Goal: Navigation & Orientation: Find specific page/section

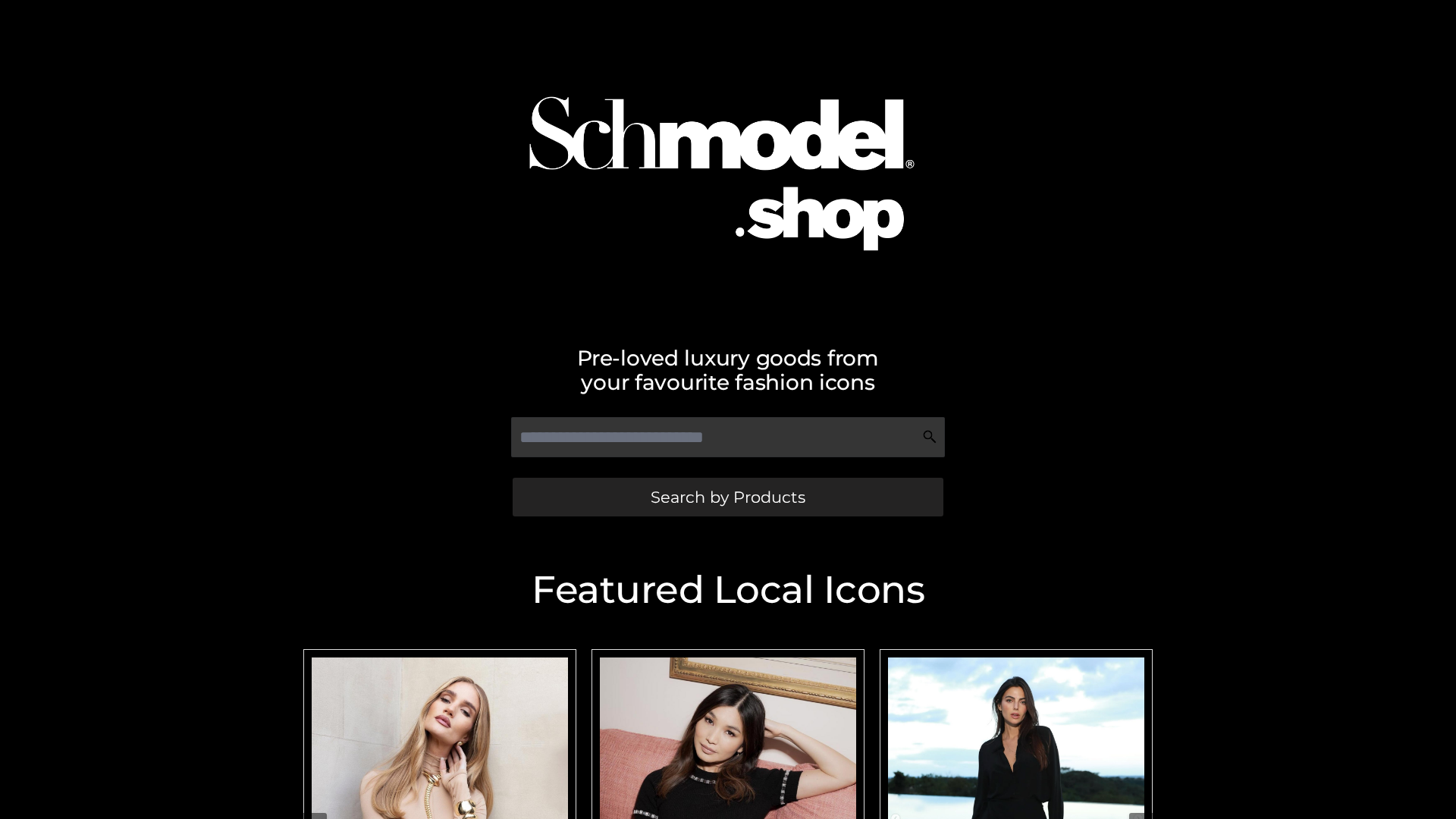
click at [727, 496] on span "Search by Products" at bounding box center [728, 496] width 154 height 15
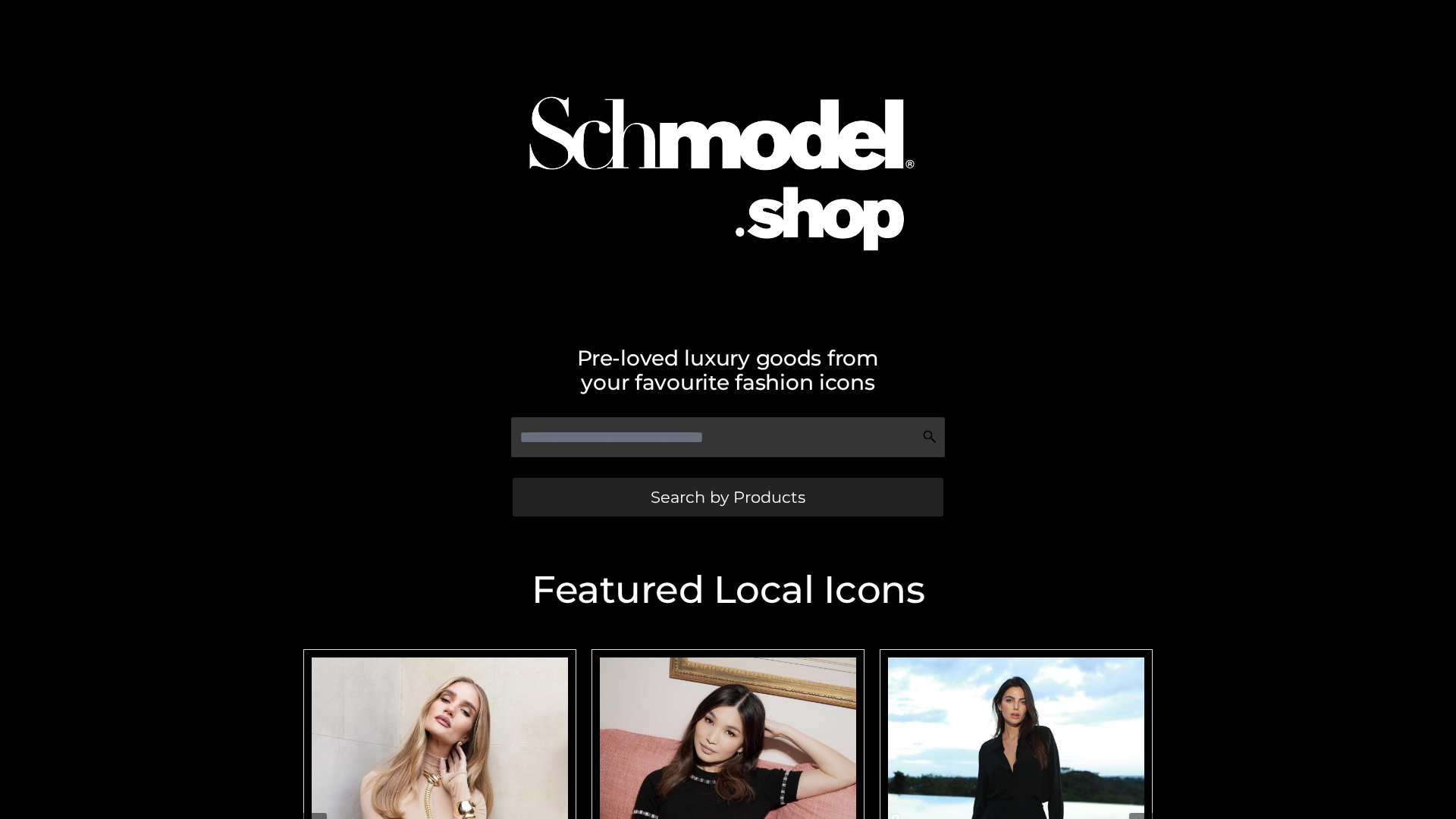
click at [727, 496] on span "Search by Products" at bounding box center [728, 496] width 154 height 15
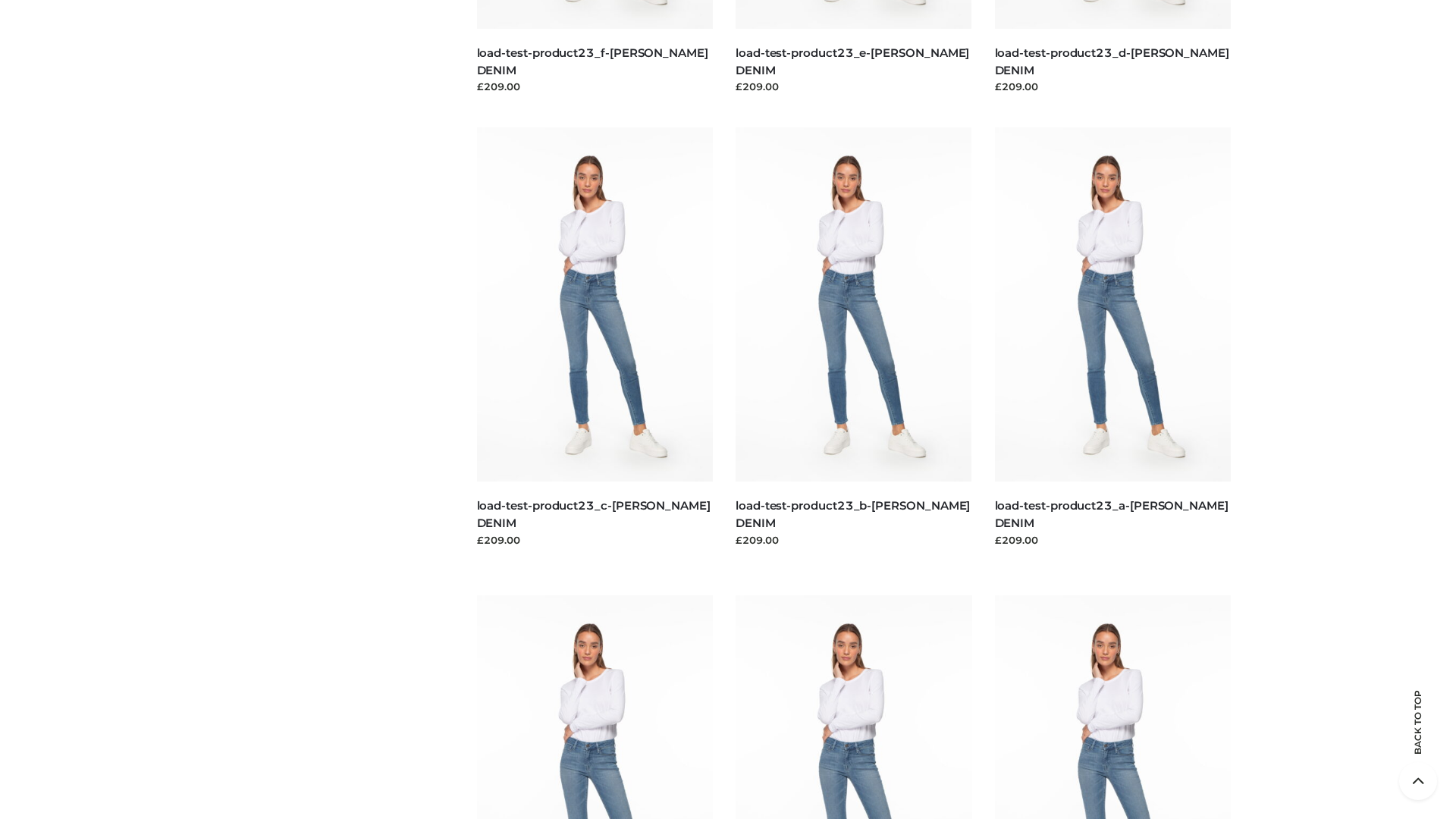
scroll to position [3157, 0]
